Goal: Information Seeking & Learning: Learn about a topic

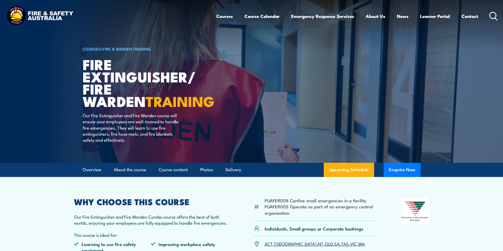
click at [493, 12] on circle at bounding box center [492, 15] width 6 height 6
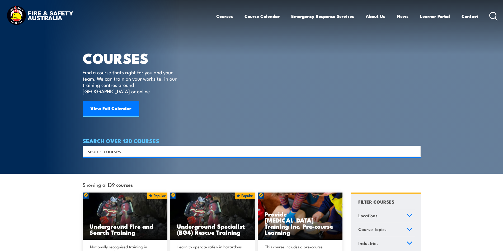
click at [125, 147] on input "Search input" at bounding box center [247, 151] width 321 height 8
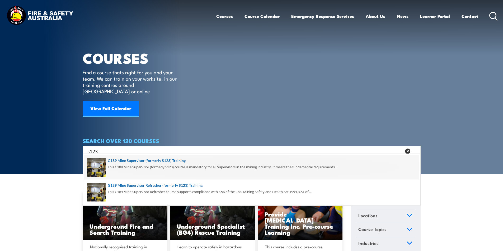
type input "s123"
click at [177, 161] on span at bounding box center [251, 167] width 335 height 25
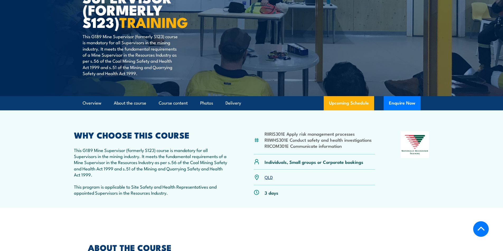
scroll to position [106, 0]
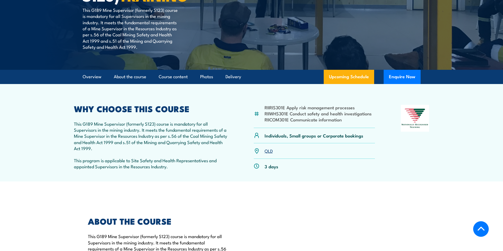
click at [269, 150] on link "QLD" at bounding box center [268, 151] width 8 height 6
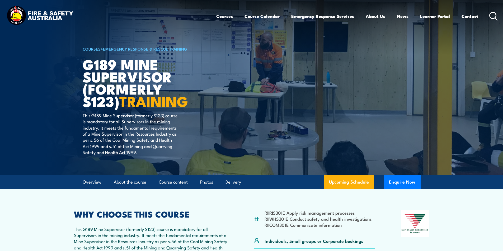
click at [493, 17] on icon at bounding box center [493, 16] width 8 height 9
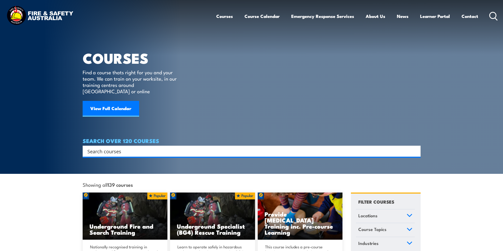
click at [134, 147] on input "Search input" at bounding box center [247, 151] width 321 height 8
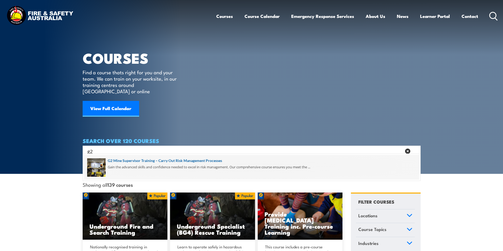
type input "g2"
click at [191, 162] on span at bounding box center [251, 167] width 335 height 25
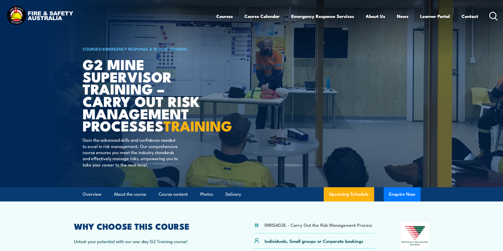
scroll to position [185, 0]
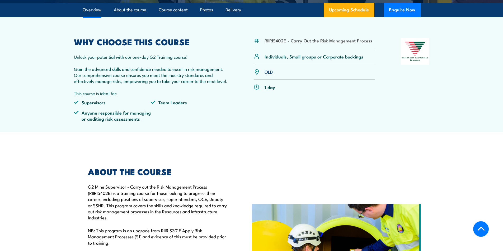
click at [267, 75] on link "QLD" at bounding box center [268, 72] width 8 height 6
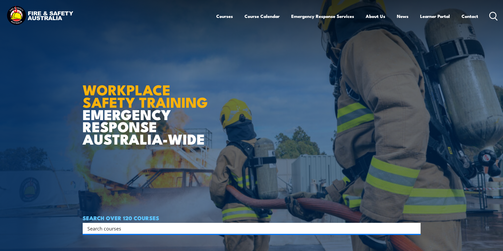
click at [492, 14] on icon at bounding box center [493, 16] width 8 height 9
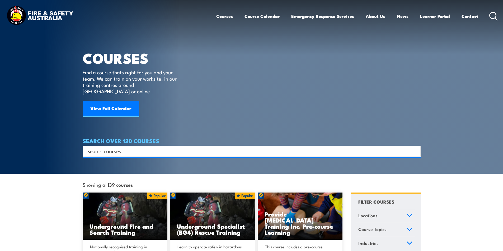
click at [111, 147] on input "Search input" at bounding box center [247, 151] width 321 height 8
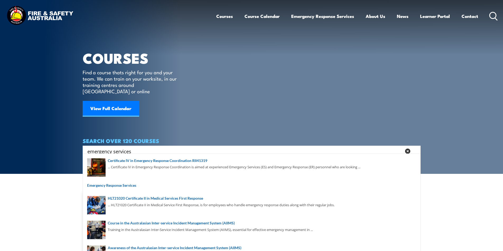
type input "emergency services"
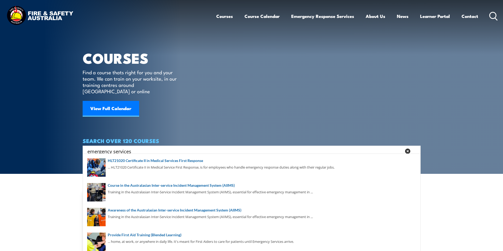
drag, startPoint x: 407, startPoint y: 145, endPoint x: 394, endPoint y: 132, distance: 17.5
click at [407, 150] on polygon at bounding box center [407, 151] width 2 height 2
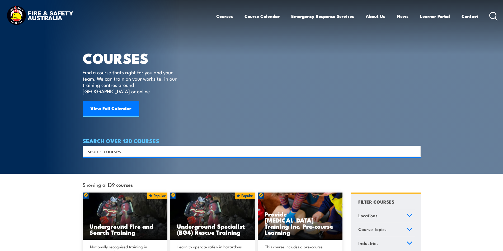
click at [122, 147] on input "Search input" at bounding box center [247, 151] width 321 height 8
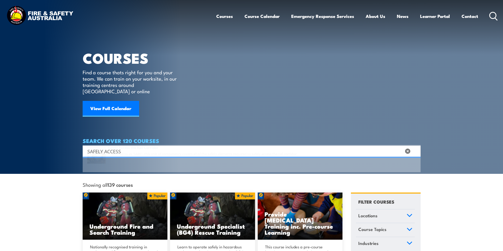
type input "SAFELY ACCESS"
click at [148, 161] on span at bounding box center [251, 167] width 335 height 25
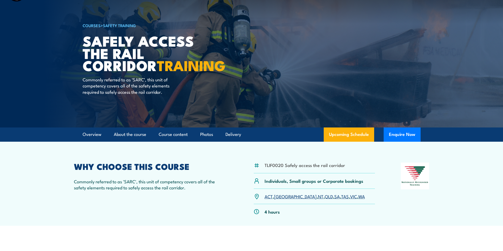
scroll to position [132, 0]
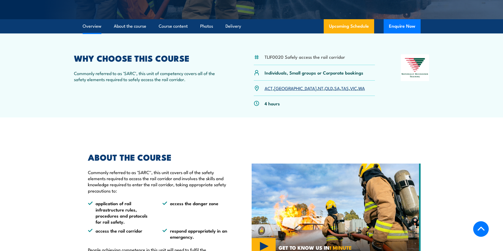
click at [325, 88] on link "QLD" at bounding box center [329, 88] width 8 height 6
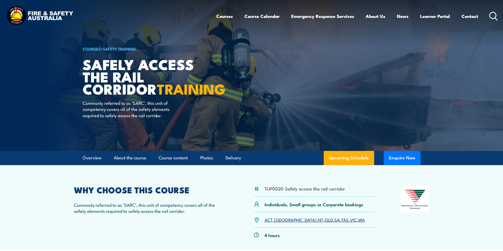
click at [325, 220] on link "QLD" at bounding box center [329, 220] width 8 height 6
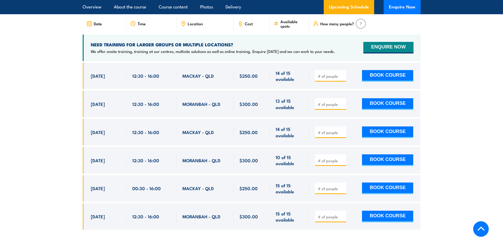
scroll to position [794, 0]
